Goal: Task Accomplishment & Management: Use online tool/utility

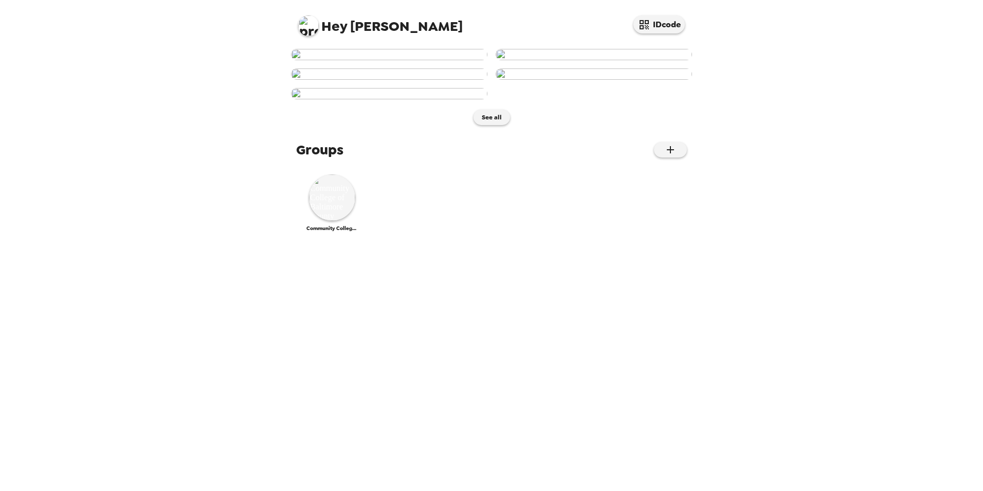
scroll to position [154, 0]
click at [395, 80] on img at bounding box center [389, 73] width 196 height 11
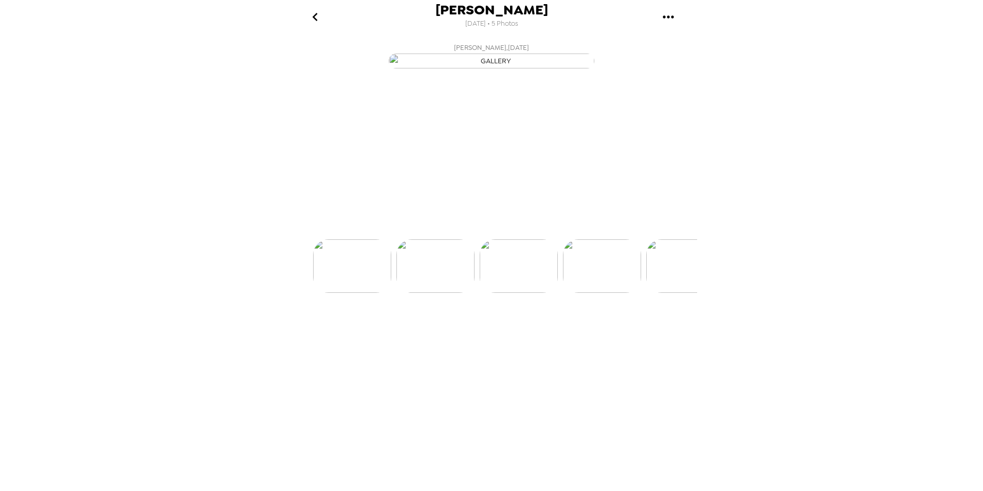
scroll to position [0, 166]
click at [532, 230] on icon at bounding box center [537, 221] width 18 height 18
click at [314, 16] on icon "go back" at bounding box center [314, 17] width 5 height 8
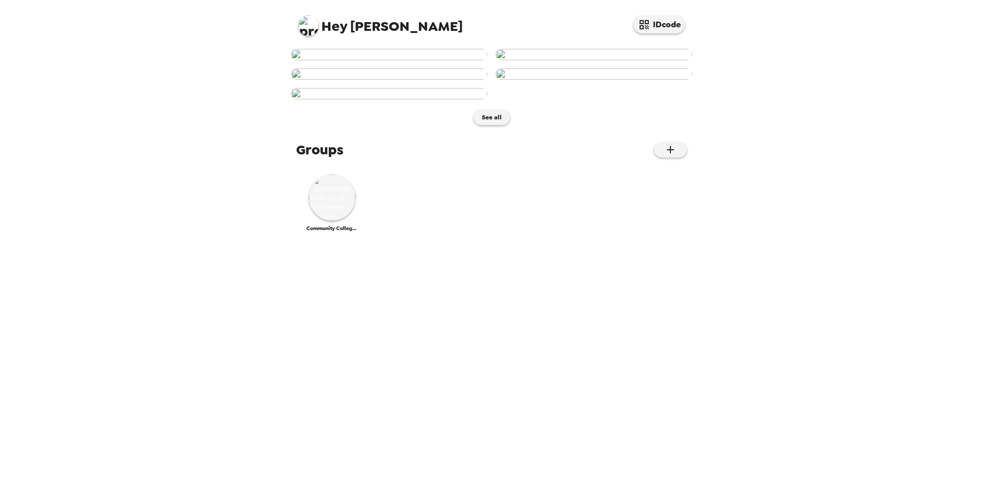
scroll to position [431, 0]
click at [331, 221] on img at bounding box center [332, 197] width 46 height 46
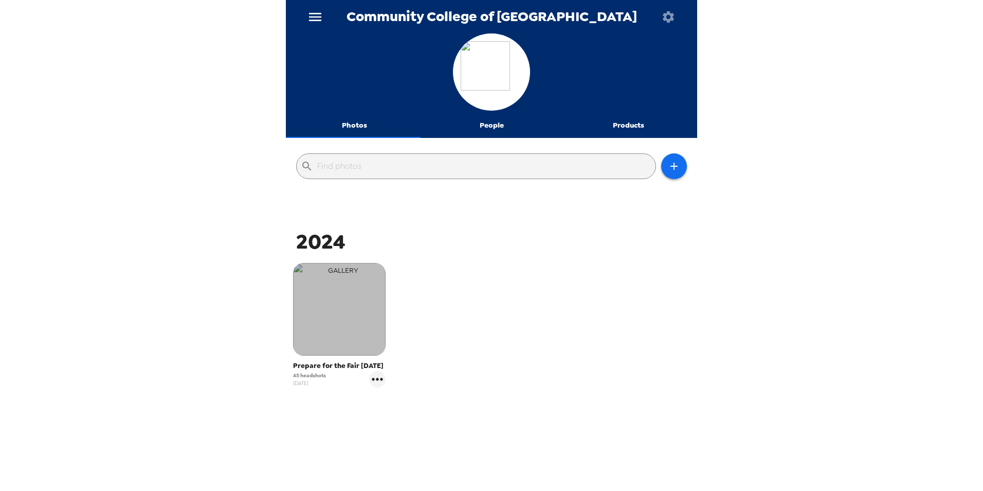
click at [352, 335] on img "button" at bounding box center [339, 309] width 93 height 93
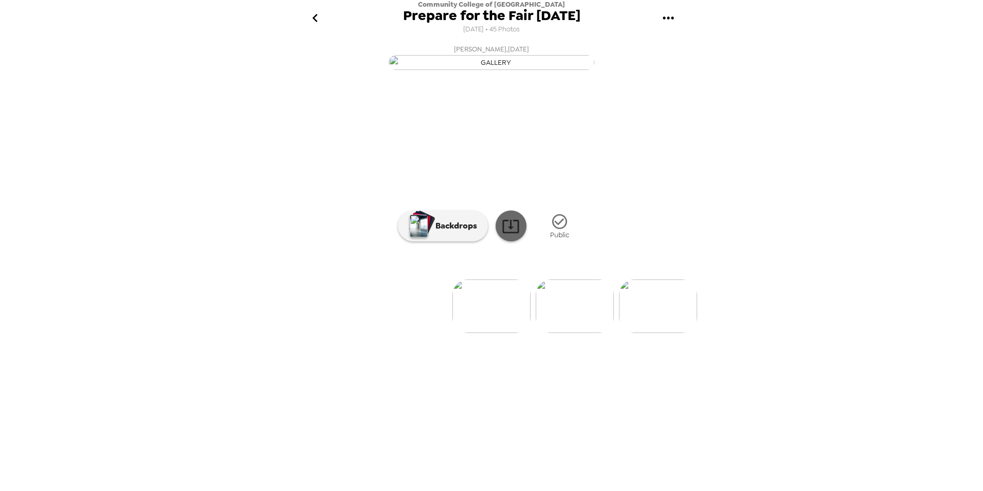
click at [507, 233] on icon at bounding box center [510, 226] width 16 height 13
click at [663, 73] on button "[PERSON_NAME] , [DATE]" at bounding box center [491, 56] width 411 height 33
click at [515, 235] on icon at bounding box center [511, 226] width 18 height 18
click at [463, 232] on p "Backdrops" at bounding box center [453, 226] width 47 height 12
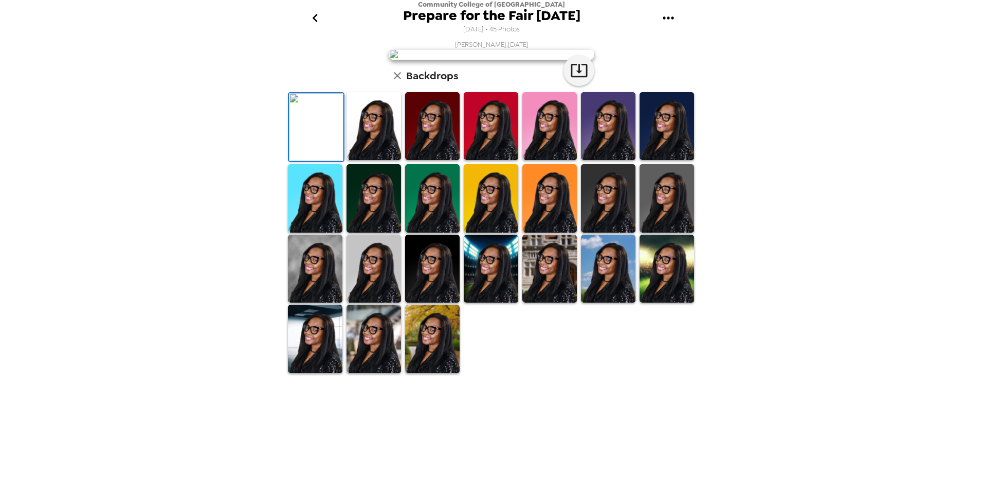
scroll to position [138, 0]
click at [318, 303] on img at bounding box center [315, 268] width 55 height 68
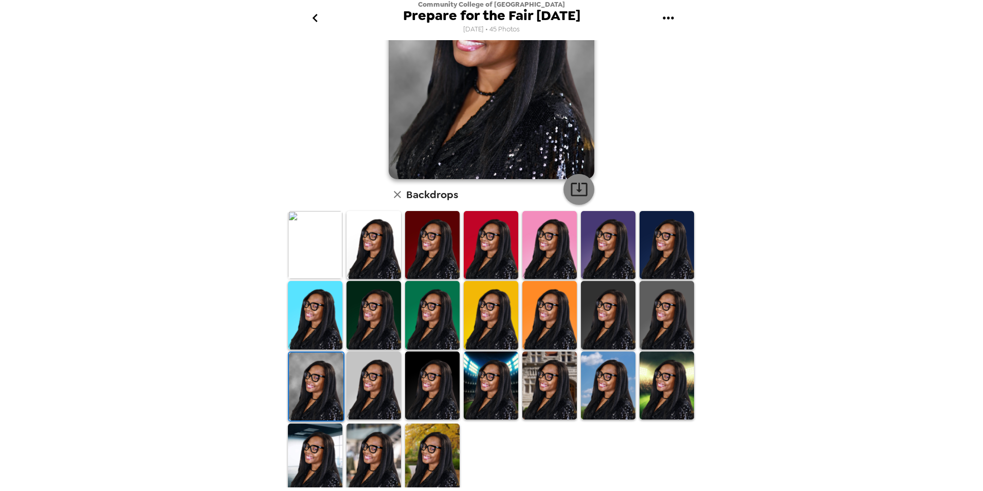
click at [580, 187] on icon "button" at bounding box center [579, 189] width 18 height 18
click at [309, 17] on icon "go back" at bounding box center [315, 18] width 16 height 16
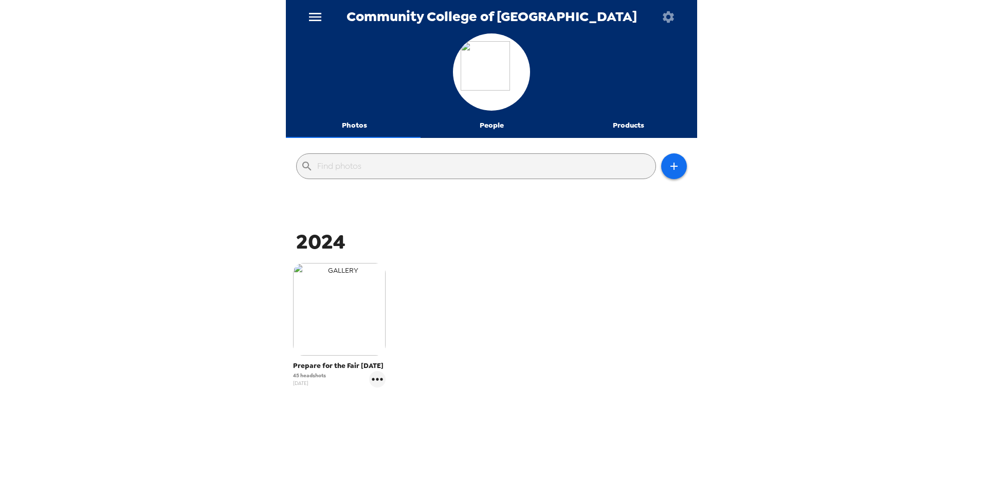
click at [338, 310] on img "button" at bounding box center [339, 309] width 93 height 93
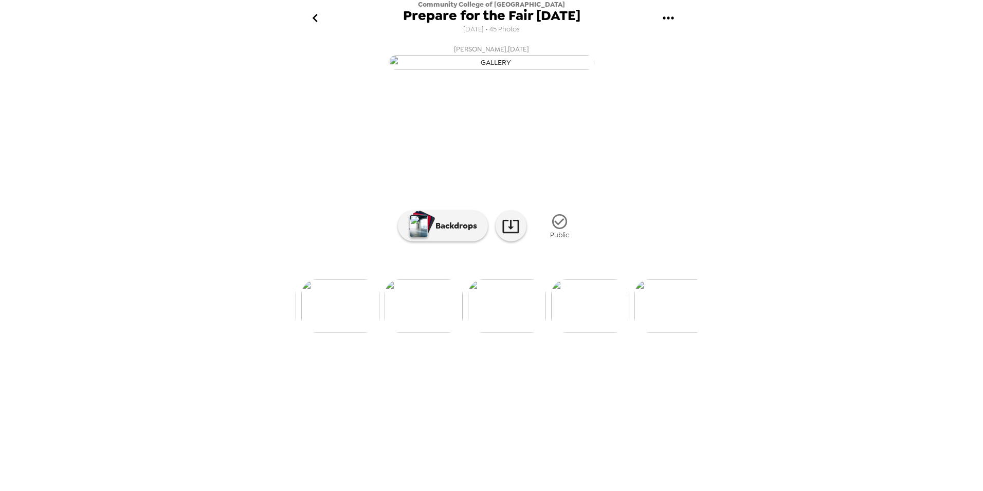
scroll to position [0, 1822]
click at [498, 333] on img at bounding box center [502, 305] width 78 height 53
click at [456, 232] on p "Backdrops" at bounding box center [453, 226] width 47 height 12
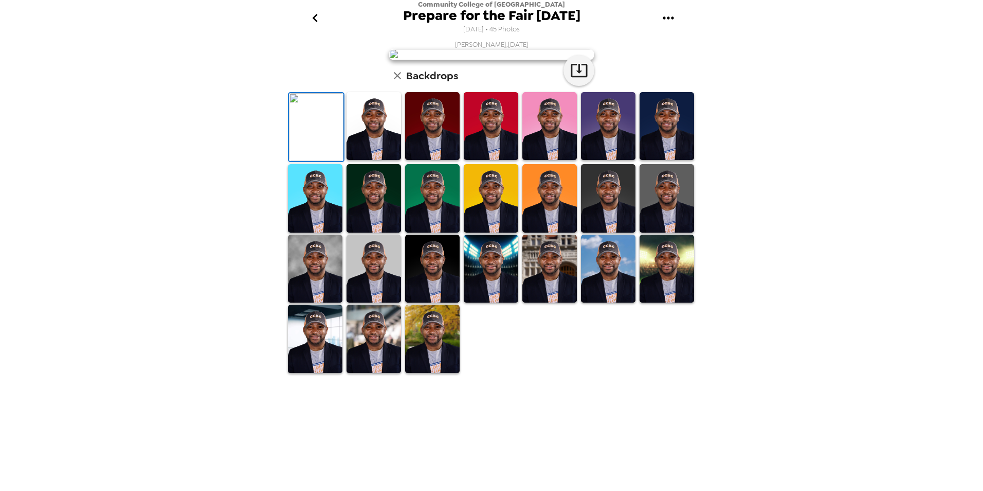
scroll to position [128, 0]
click at [379, 373] on img at bounding box center [374, 338] width 55 height 68
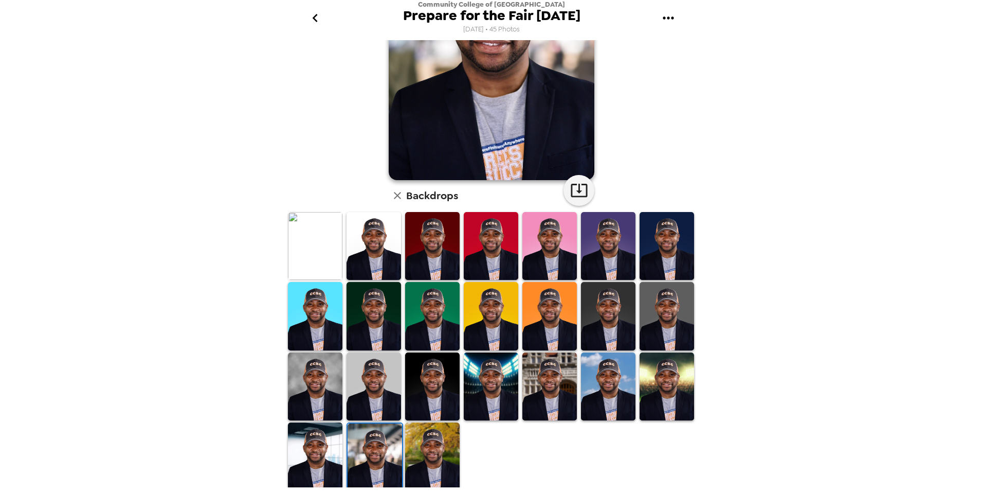
scroll to position [127, 0]
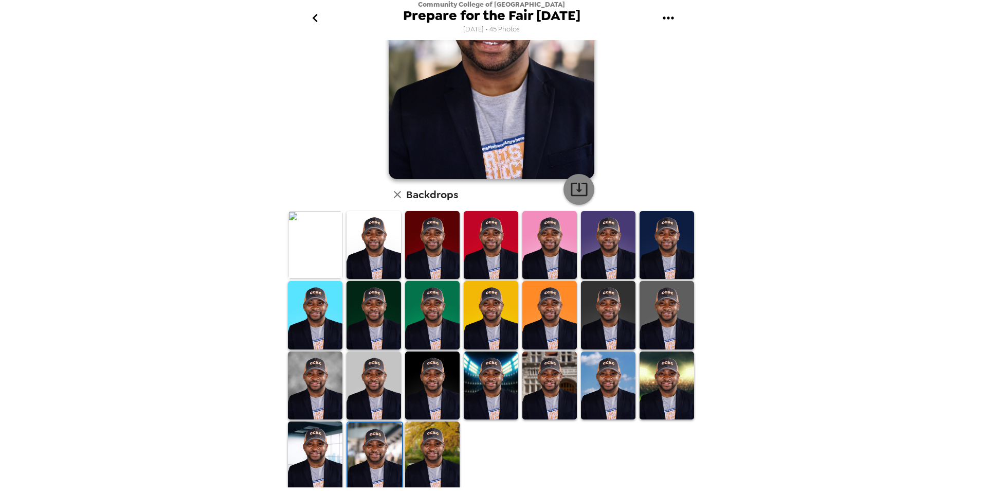
click at [572, 188] on icon "button" at bounding box center [579, 189] width 18 height 18
